Goal: Find specific page/section: Find specific page/section

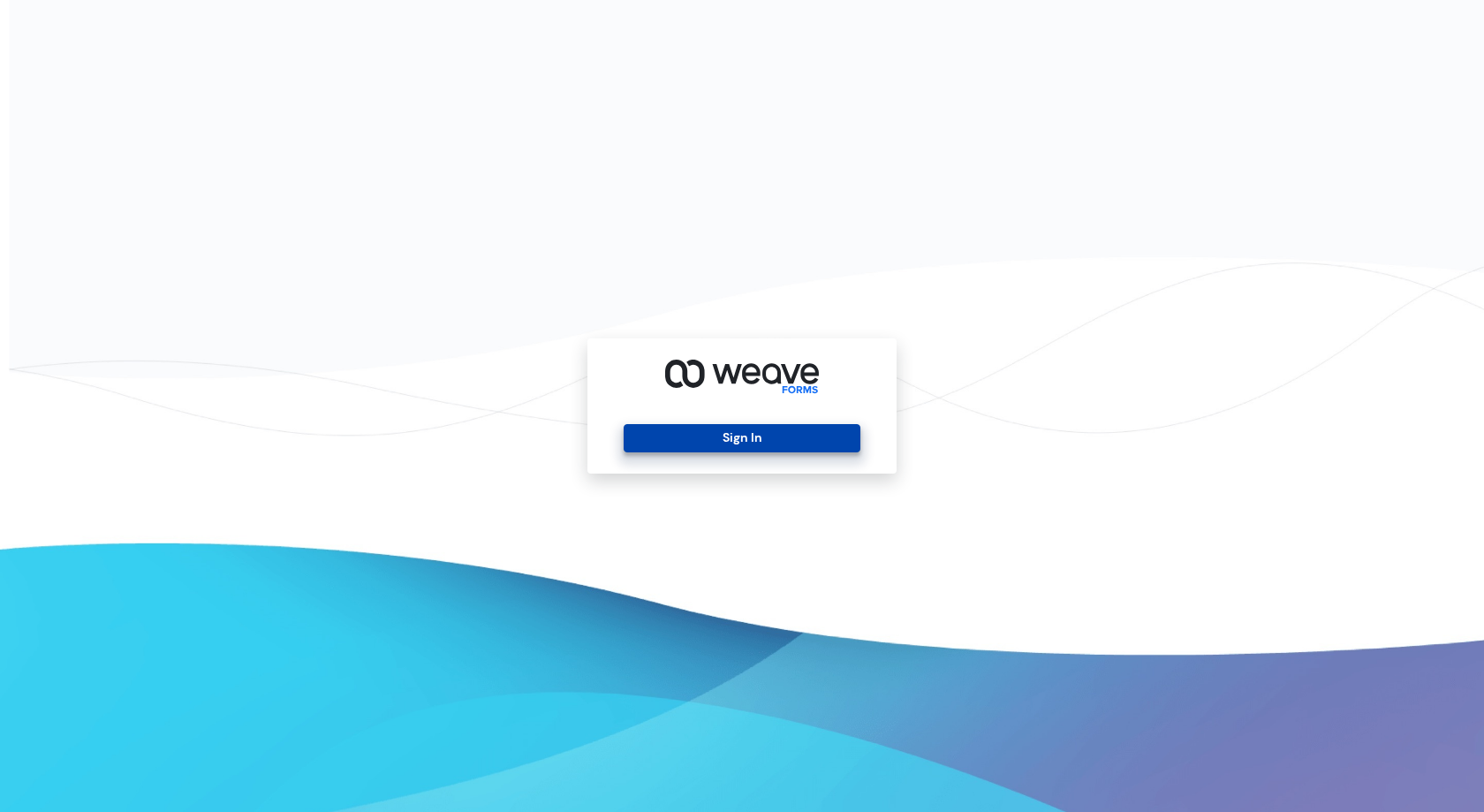
click at [736, 439] on button "Sign In" at bounding box center [741, 437] width 236 height 28
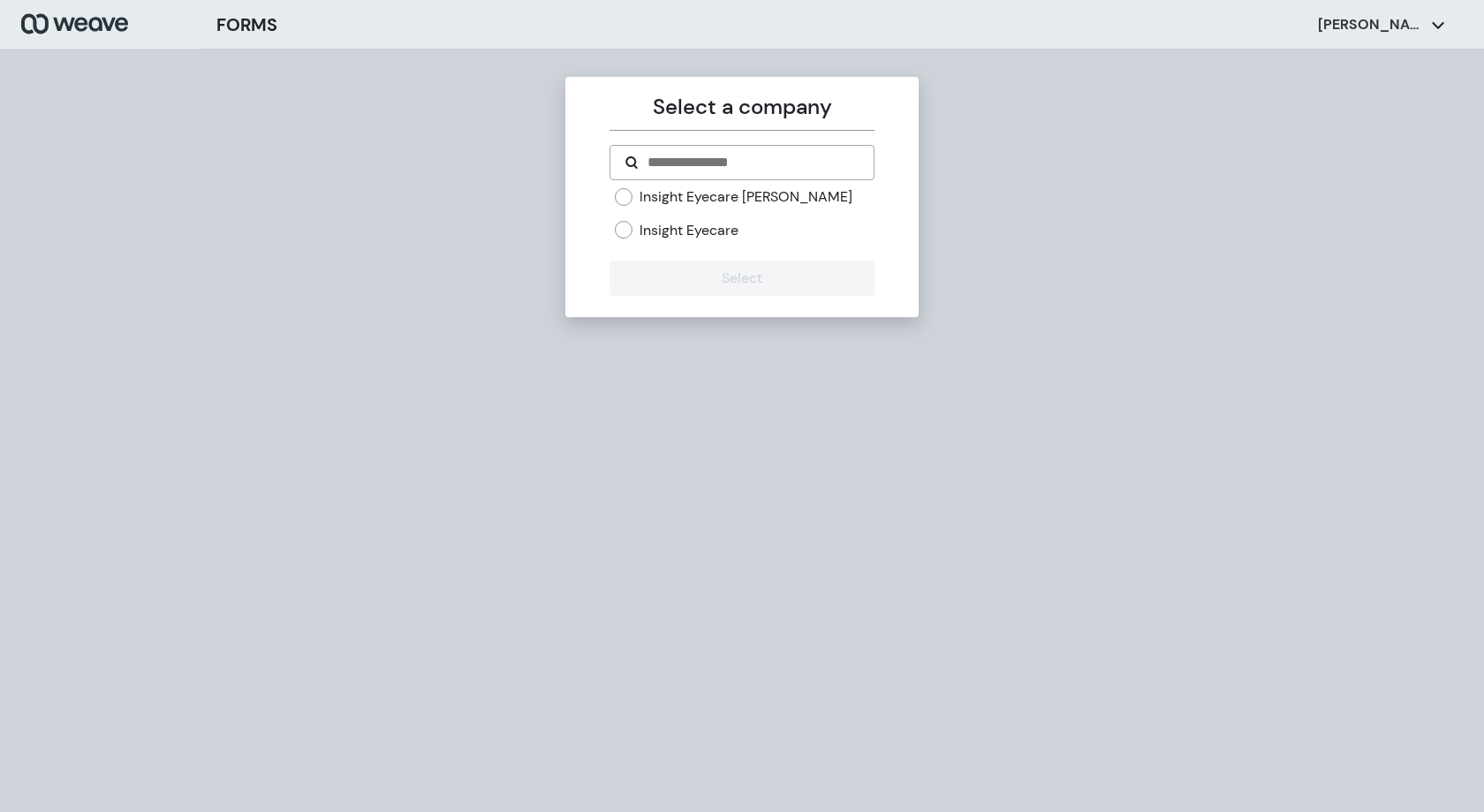
click at [760, 199] on label "Insight Eyecare [PERSON_NAME]" at bounding box center [746, 196] width 213 height 19
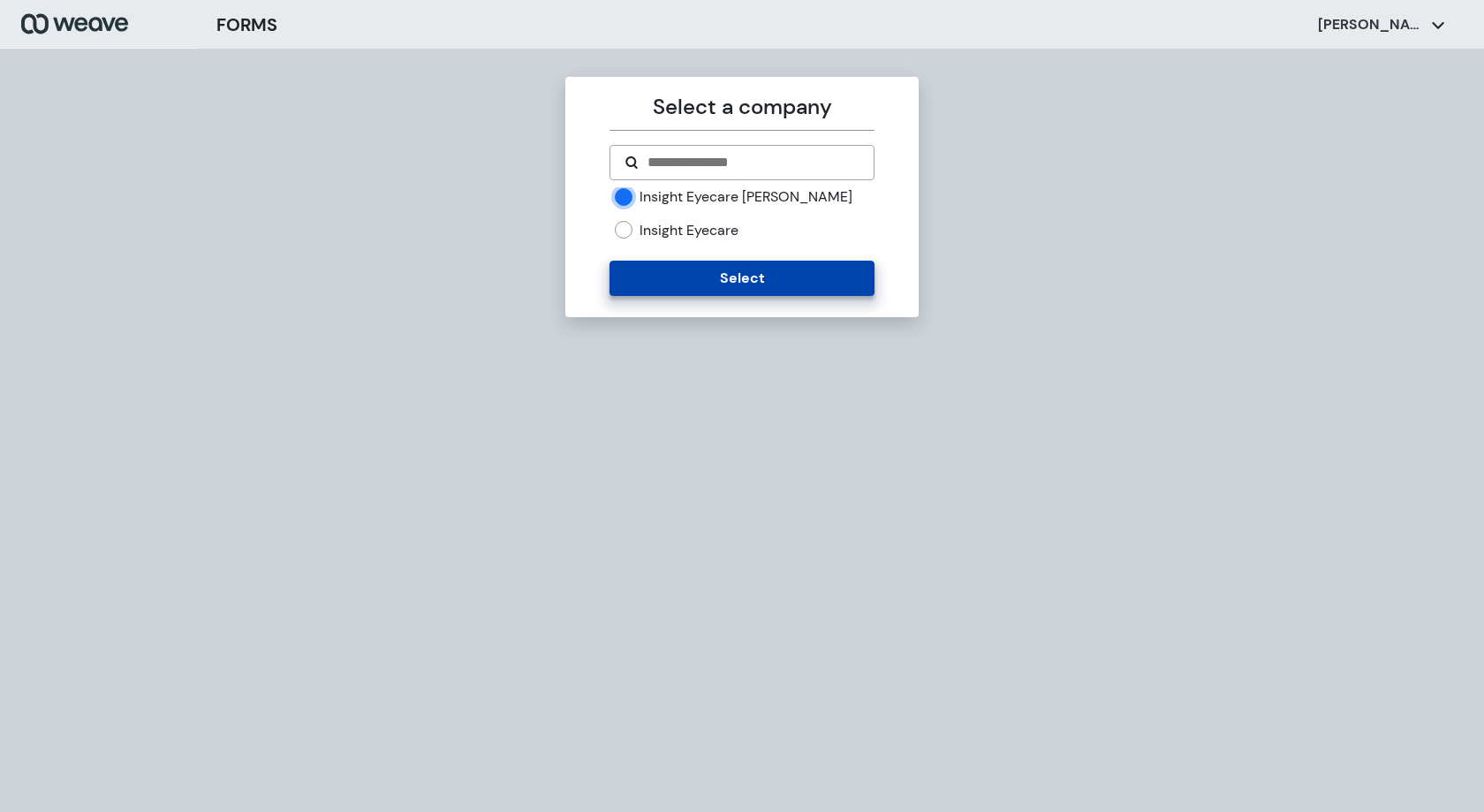
click at [772, 291] on button "Select" at bounding box center [741, 278] width 265 height 35
